Goal: Information Seeking & Learning: Understand process/instructions

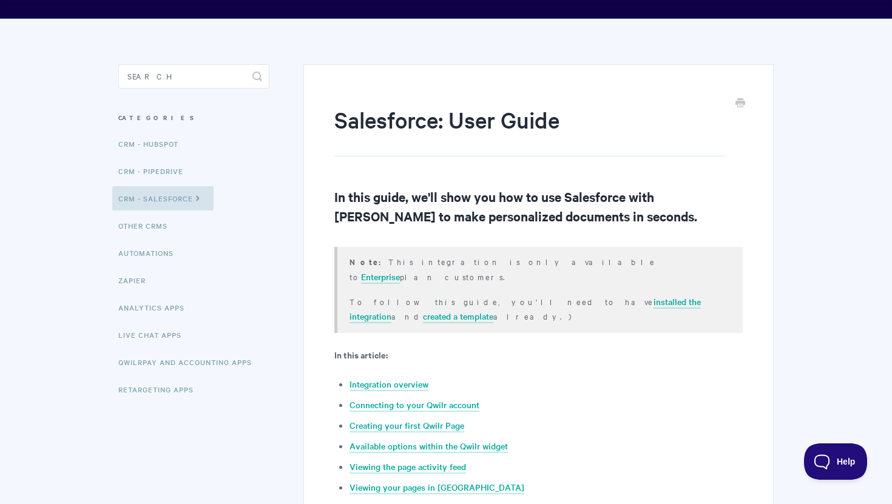
scroll to position [94, 0]
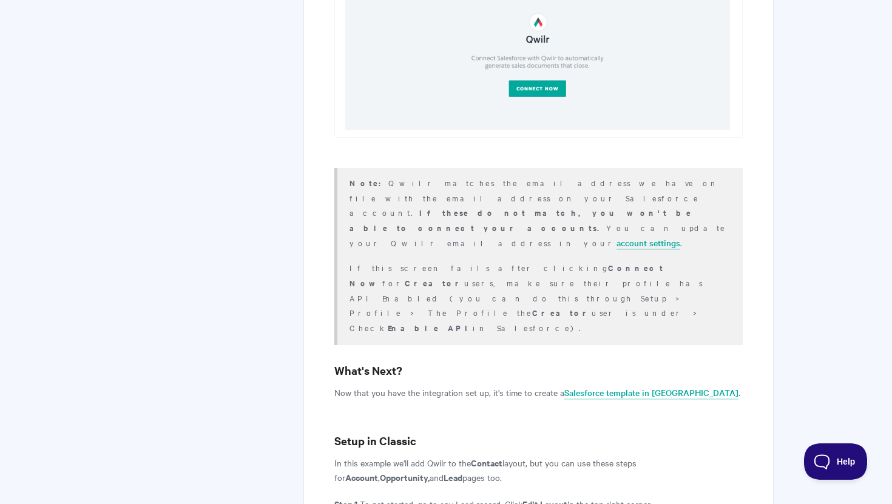
scroll to position [3458, 0]
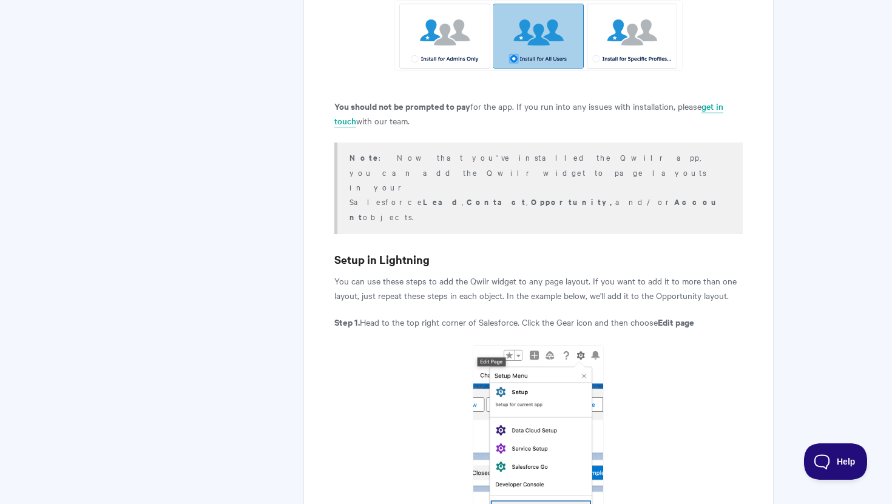
scroll to position [1260, 0]
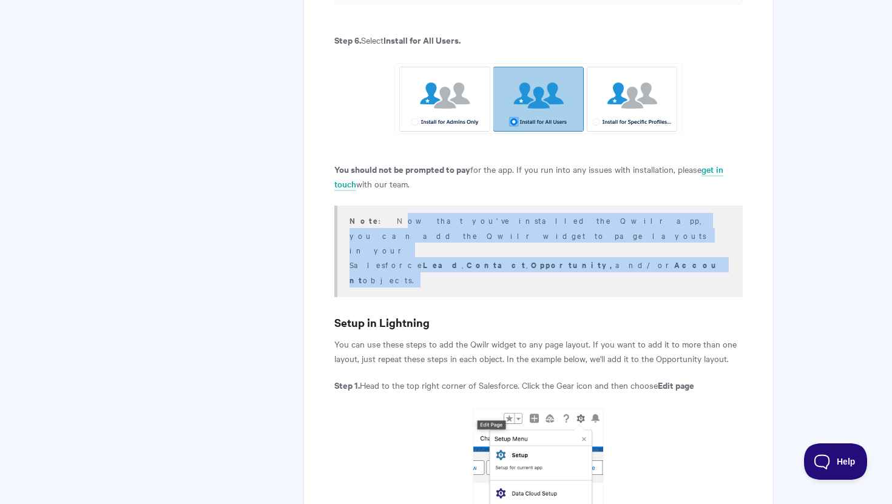
drag, startPoint x: 376, startPoint y: 156, endPoint x: 557, endPoint y: 173, distance: 182.1
click at [558, 213] on p "Note : Now that you've installed the Qwilr app, you can add the Qwilr widget to…" at bounding box center [538, 250] width 378 height 75
click at [557, 213] on p "Note : Now that you've installed the Qwilr app, you can add the Qwilr widget to…" at bounding box center [538, 250] width 378 height 75
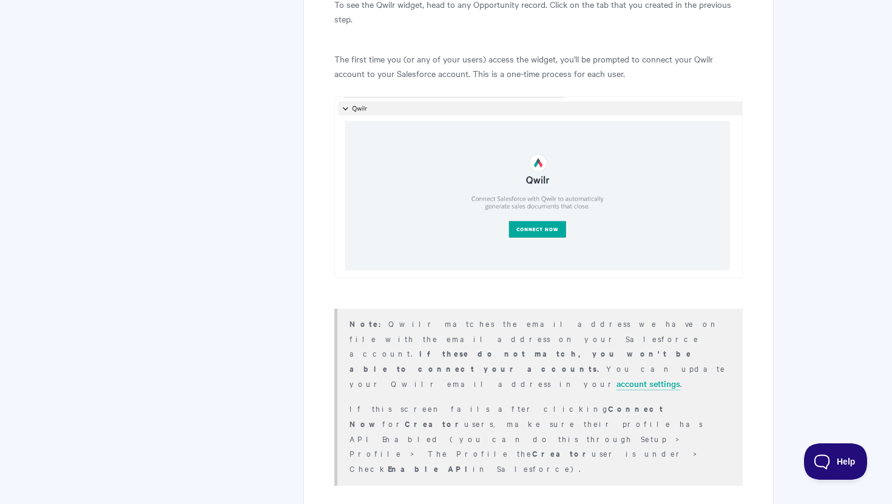
scroll to position [3317, 0]
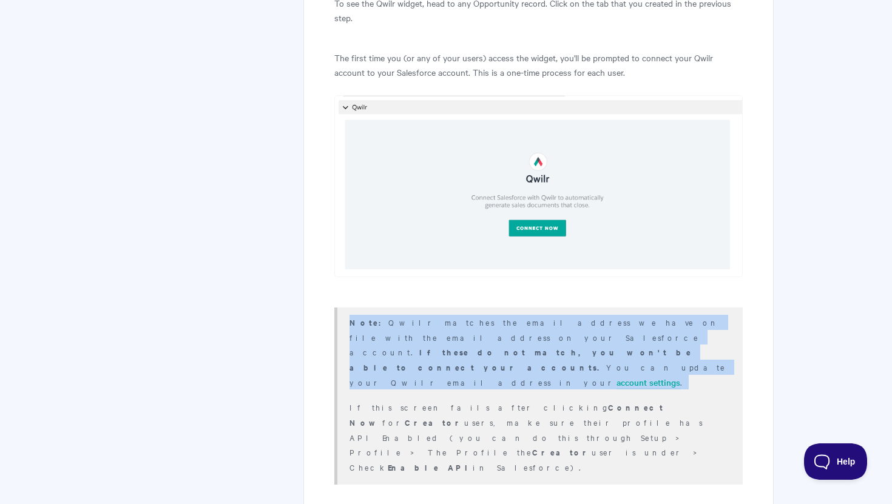
drag, startPoint x: 346, startPoint y: 219, endPoint x: 458, endPoint y: 241, distance: 113.7
click at [458, 308] on div "Note: Qwilr matches the email address we have on file with the email address on…" at bounding box center [538, 396] width 408 height 177
click at [458, 315] on p "Note: Qwilr matches the email address we have on file with the email address on…" at bounding box center [538, 352] width 378 height 75
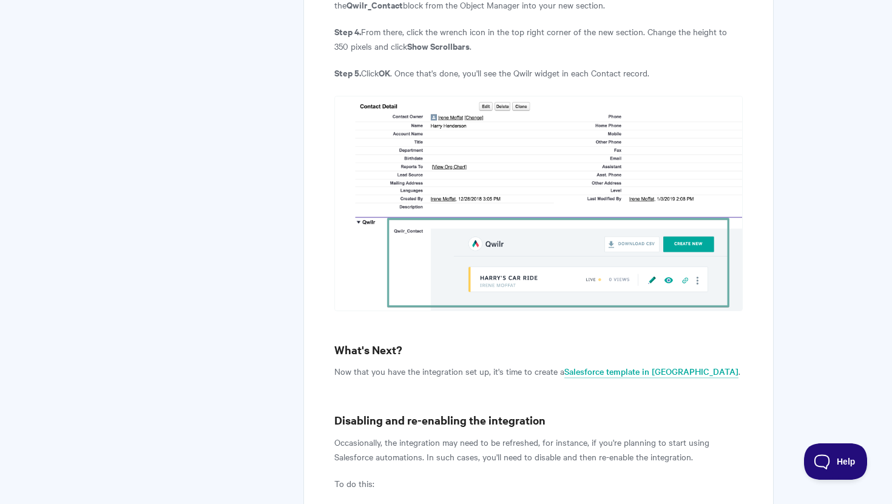
scroll to position [5415, 0]
